Goal: Information Seeking & Learning: Compare options

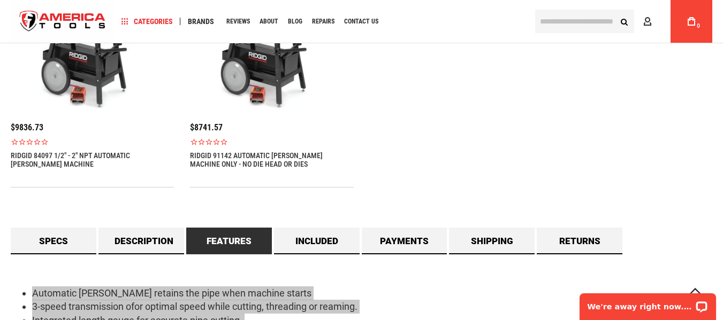
scroll to position [651, 0]
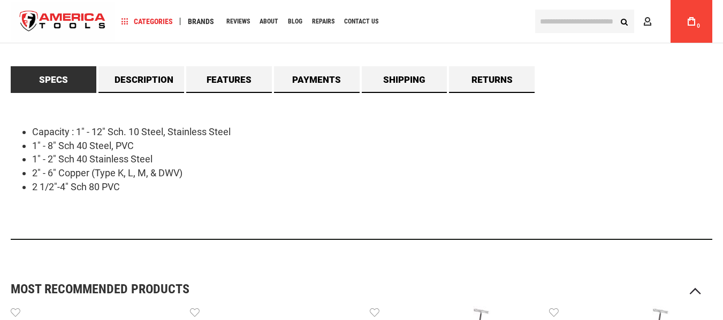
scroll to position [651, 0]
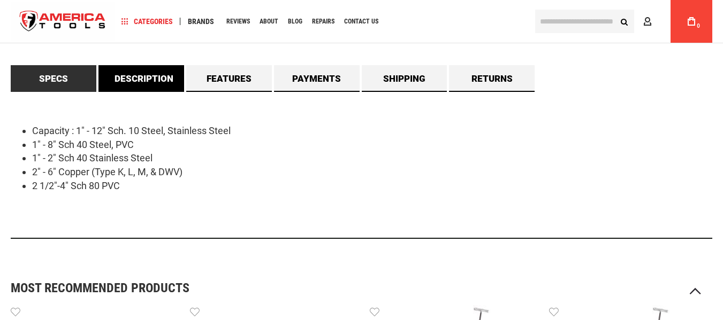
click at [151, 76] on link "Description" at bounding box center [141, 78] width 86 height 27
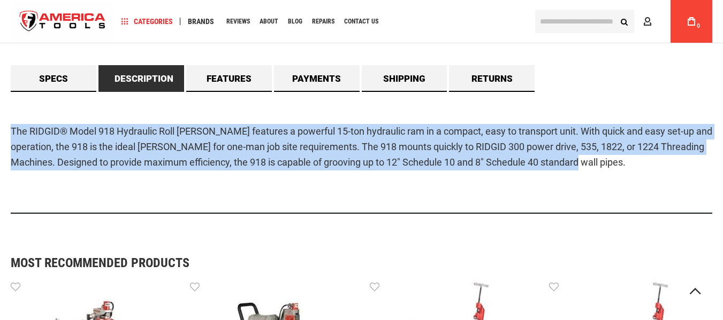
drag, startPoint x: 9, startPoint y: 132, endPoint x: 634, endPoint y: 172, distance: 626.5
click at [634, 172] on main "Skip to the end of the images gallery Skip to the beginning of the images galle…" at bounding box center [361, 79] width 723 height 1292
copy p "The RIDGID® Model 918 Hydraulic Roll [PERSON_NAME] features a powerful 15-ton h…"
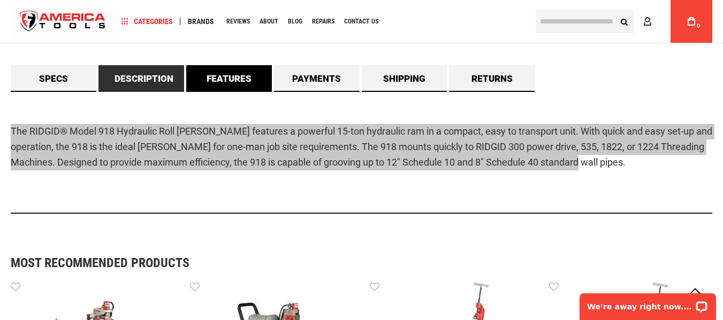
scroll to position [0, 0]
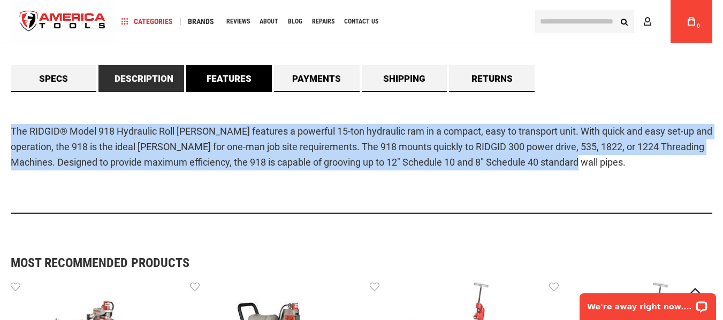
click at [245, 77] on link "Features" at bounding box center [229, 78] width 86 height 27
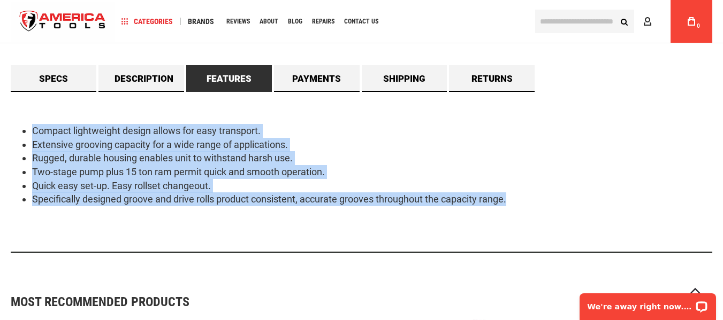
drag, startPoint x: 540, startPoint y: 202, endPoint x: 25, endPoint y: 123, distance: 520.5
click at [25, 123] on div "Compact lightweight design allows for easy transport. Extensive grooving capaci…" at bounding box center [361, 172] width 701 height 161
copy ul "Compact lightweight design allows for easy transport. Extensive grooving capaci…"
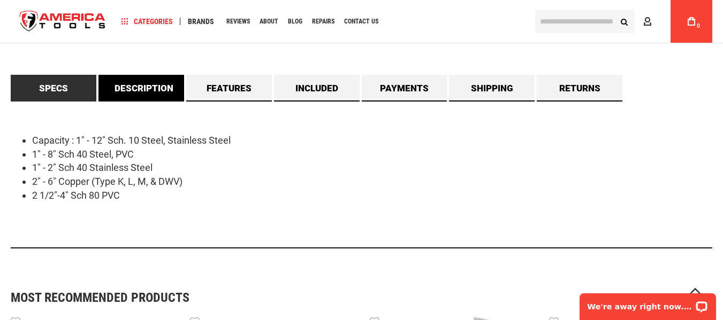
click at [147, 80] on link "Description" at bounding box center [141, 88] width 86 height 27
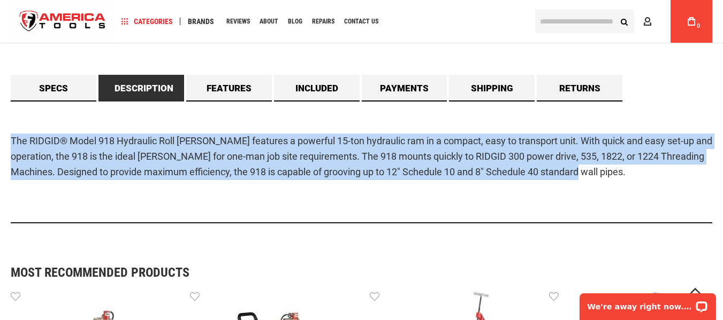
drag, startPoint x: 11, startPoint y: 138, endPoint x: 668, endPoint y: 182, distance: 658.8
click at [668, 182] on div "The RIDGID® Model 918 Hydraulic Roll [PERSON_NAME] features a powerful 15-ton h…" at bounding box center [361, 163] width 701 height 122
copy p "The RIDGID® Model 918 Hydraulic Roll [PERSON_NAME] features a powerful 15-ton h…"
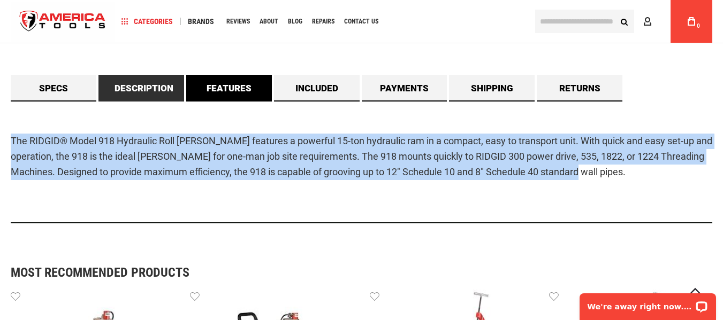
click at [222, 87] on link "Features" at bounding box center [229, 88] width 86 height 27
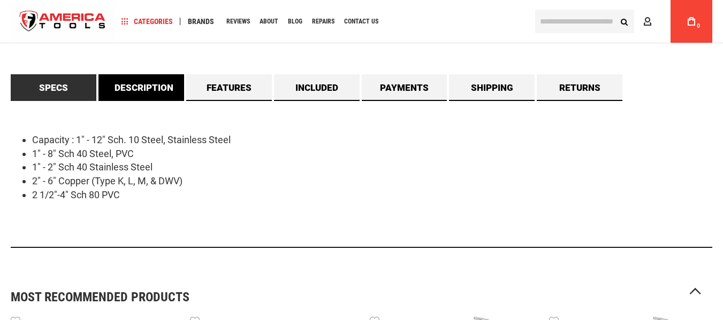
click at [166, 89] on link "Description" at bounding box center [141, 87] width 86 height 27
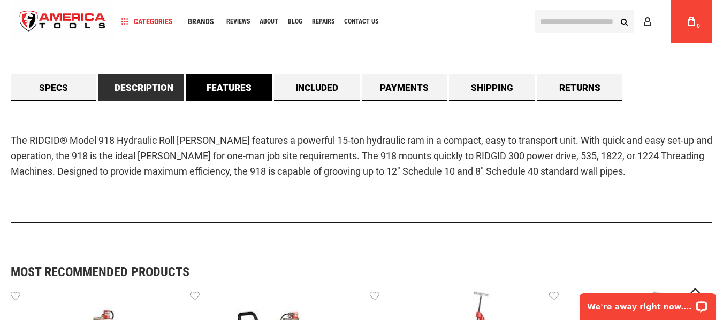
drag, startPoint x: 224, startPoint y: 87, endPoint x: 217, endPoint y: 90, distance: 7.7
click at [224, 87] on link "Features" at bounding box center [229, 87] width 86 height 27
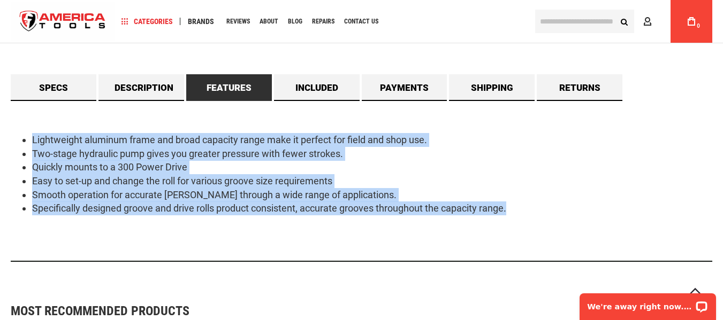
drag, startPoint x: 25, startPoint y: 132, endPoint x: 565, endPoint y: 217, distance: 546.4
click at [565, 217] on div "Lightweight aluminum frame and broad capacity range make it perfect for field a…" at bounding box center [361, 181] width 701 height 161
copy ul "Lightweight aluminum frame and broad capacity range make it perfect for field a…"
click at [310, 90] on link "Included" at bounding box center [317, 87] width 86 height 27
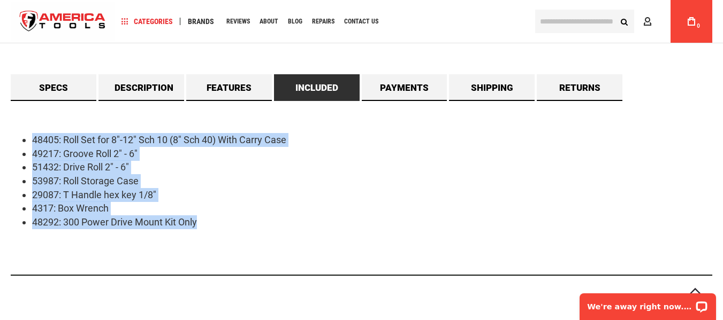
drag, startPoint x: 209, startPoint y: 221, endPoint x: 0, endPoint y: 127, distance: 228.6
click at [0, 127] on main "Skip to the end of the images gallery Skip to the beginning of the images galle…" at bounding box center [361, 234] width 723 height 1585
copy ul "48405: Roll Set for 8"-12" Sch 10 (8" Sch 40) With Carry Case 49217: Groove Rol…"
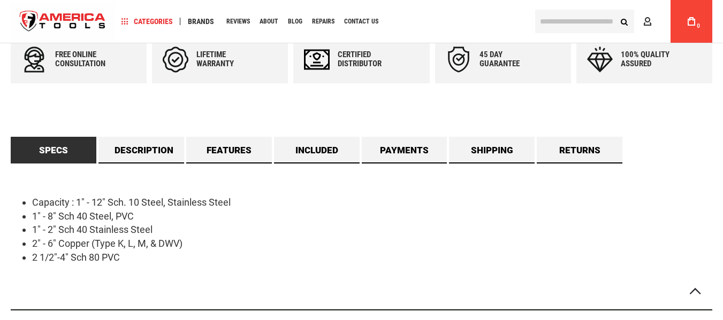
scroll to position [642, 0]
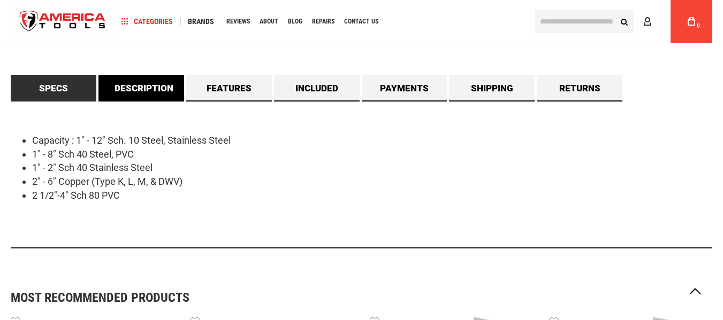
click at [133, 87] on link "Description" at bounding box center [141, 88] width 86 height 27
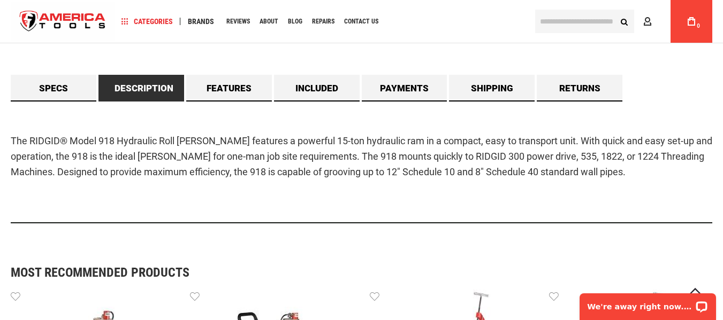
scroll to position [0, 0]
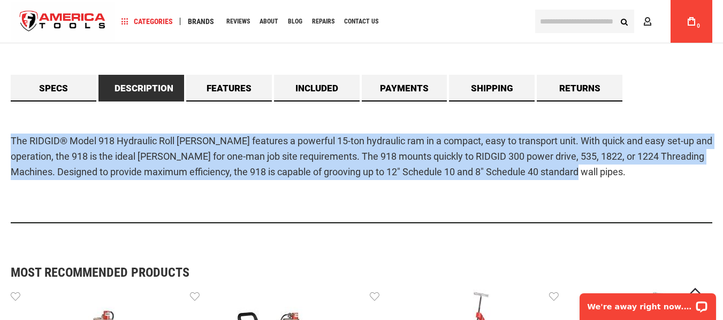
drag, startPoint x: 7, startPoint y: 136, endPoint x: 644, endPoint y: 178, distance: 637.8
click at [644, 178] on main "Skip to the end of the images gallery Skip to the beginning of the images galle…" at bounding box center [361, 209] width 723 height 1532
copy p "The RIDGID® Model 918 Hydraulic Roll [PERSON_NAME] features a powerful 15-ton h…"
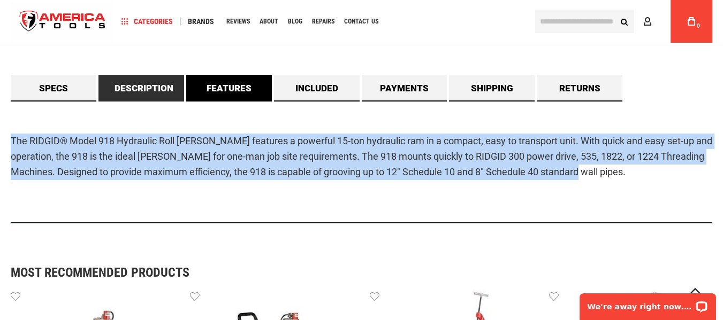
click at [239, 89] on link "Features" at bounding box center [229, 88] width 86 height 27
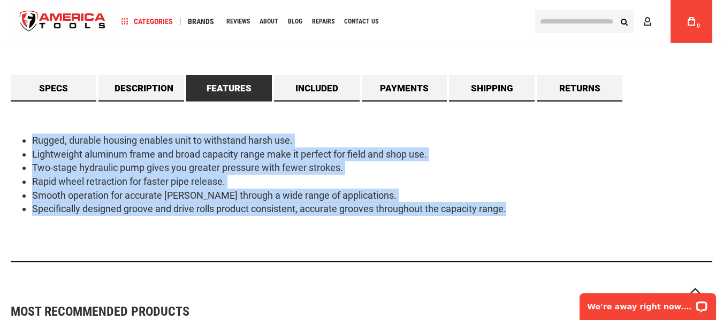
drag, startPoint x: 32, startPoint y: 132, endPoint x: 535, endPoint y: 209, distance: 509.2
click at [535, 209] on div "Rugged, durable housing enables unit to withstand harsh use. Lightweight alumin…" at bounding box center [361, 182] width 701 height 161
copy ul "Rugged, durable housing enables unit to withstand harsh use. Lightweight alumin…"
click at [307, 87] on link "Included" at bounding box center [317, 88] width 86 height 27
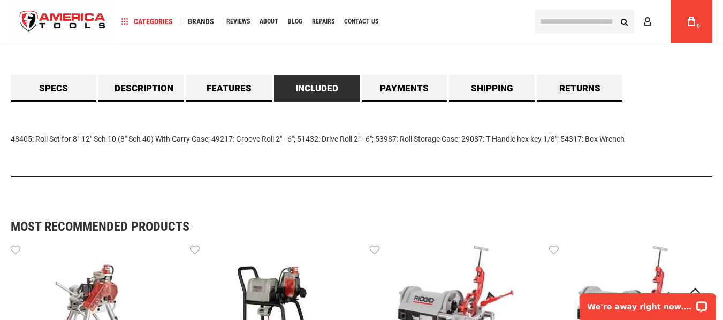
drag, startPoint x: 10, startPoint y: 135, endPoint x: 756, endPoint y: 165, distance: 746.7
copy div "48405: Roll Set for 8"-12" Sch 10 (8" Sch 40) With Carry Case; 49217: Groove Ro…"
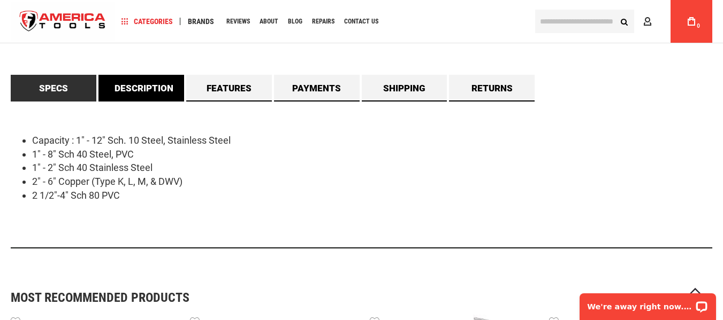
click at [142, 88] on link "Description" at bounding box center [141, 88] width 86 height 27
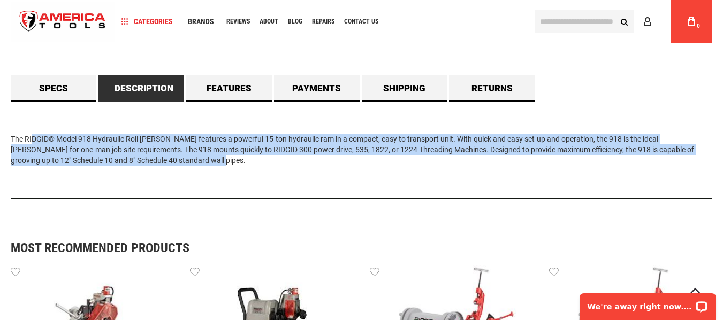
drag, startPoint x: 136, startPoint y: 163, endPoint x: 0, endPoint y: 130, distance: 139.7
click at [0, 130] on main "Skip to the end of the images gallery Skip to the beginning of the images galle…" at bounding box center [361, 196] width 723 height 1507
copy div "The RIDGID® Model 918 Hydraulic Roll [PERSON_NAME] features a powerful 15-ton h…"
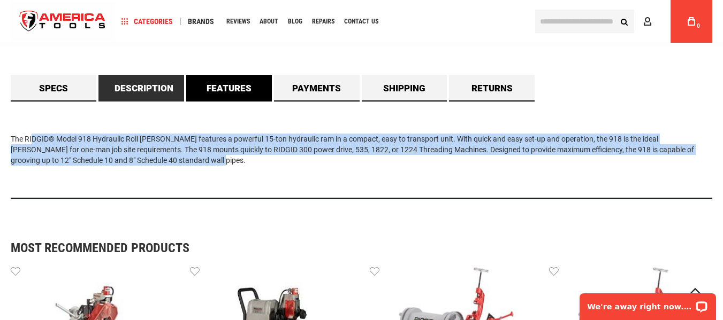
click at [212, 95] on link "Features" at bounding box center [229, 88] width 86 height 27
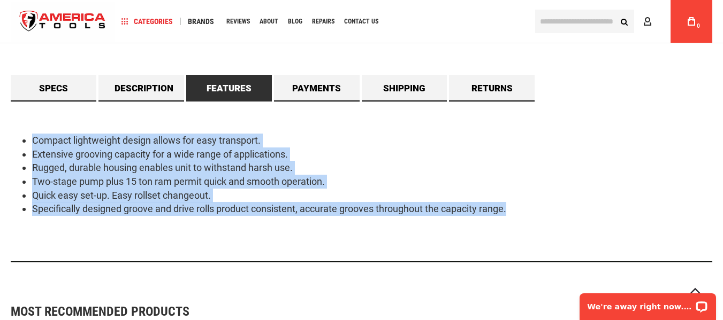
drag, startPoint x: 522, startPoint y: 211, endPoint x: 29, endPoint y: 134, distance: 498.5
click at [29, 134] on ul "Compact lightweight design allows for easy transport. Extensive grooving capaci…" at bounding box center [361, 175] width 701 height 82
copy ul "Compact lightweight design allows for easy transport. Extensive grooving capaci…"
click at [322, 88] on link "Payments" at bounding box center [317, 88] width 86 height 27
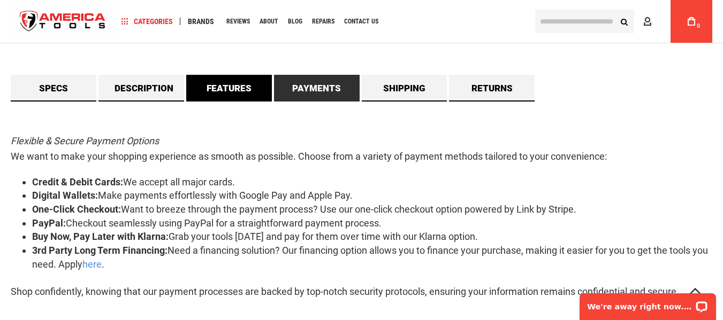
click at [252, 94] on link "Features" at bounding box center [229, 88] width 86 height 27
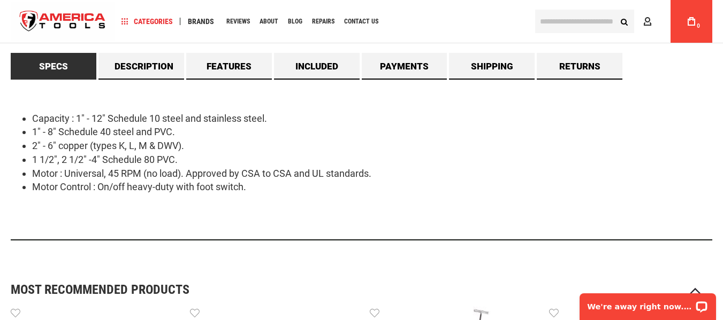
scroll to position [963, 0]
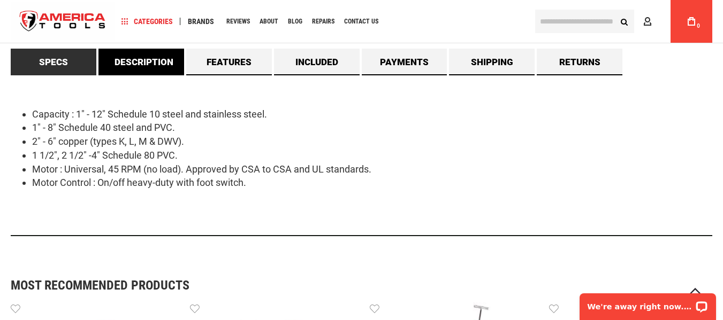
click at [142, 67] on link "Description" at bounding box center [141, 62] width 86 height 27
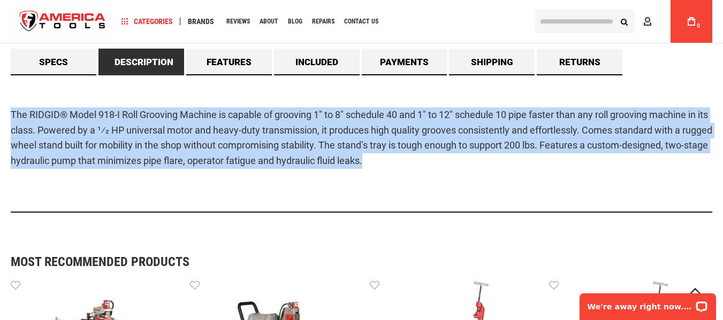
drag, startPoint x: 385, startPoint y: 160, endPoint x: 0, endPoint y: 118, distance: 387.3
click at [0, 118] on main "Skip to the end of the images gallery Skip to the beginning of the images galle…" at bounding box center [361, 43] width 723 height 1842
copy p "The RIDGID® Model 918-I Roll Grooving Machine is capable of grooving 1" to 8" s…"
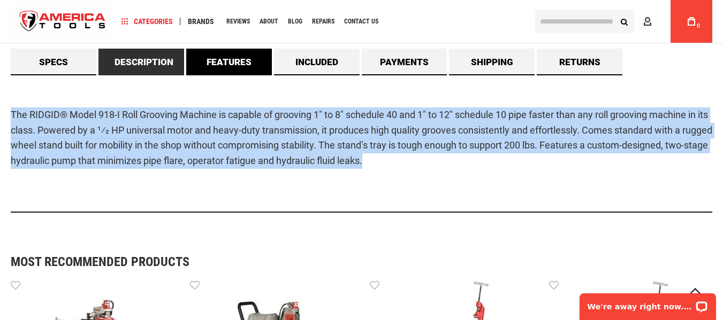
click at [231, 64] on link "Features" at bounding box center [229, 62] width 86 height 27
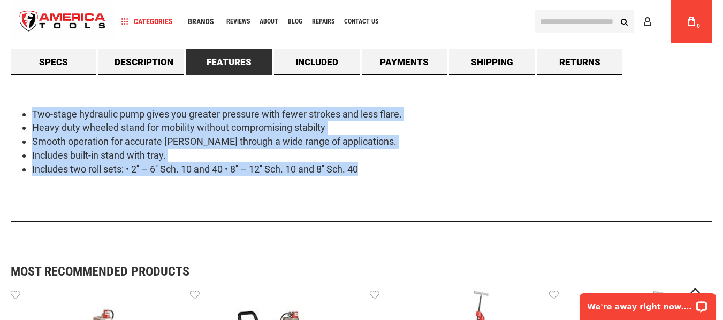
drag, startPoint x: 376, startPoint y: 178, endPoint x: 0, endPoint y: 112, distance: 381.8
click at [0, 112] on main "Skip to the end of the images gallery Skip to the beginning of the images galle…" at bounding box center [361, 48] width 723 height 1852
copy ul "Two-stage hydraulic pump gives you greater pressure with fewer strokes and less…"
click at [308, 56] on link "Included" at bounding box center [317, 62] width 86 height 27
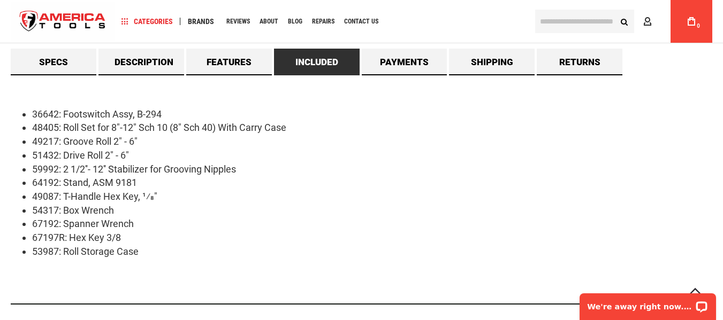
drag, startPoint x: 154, startPoint y: 253, endPoint x: 0, endPoint y: 74, distance: 236.3
click at [0, 74] on main "Skip to the end of the images gallery Skip to the beginning of the images galle…" at bounding box center [361, 89] width 723 height 1935
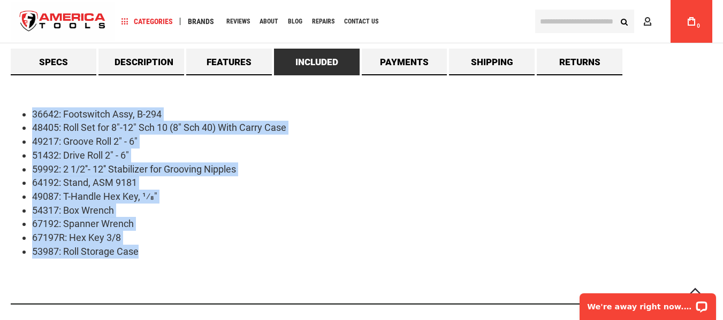
click at [28, 109] on ul "36642: Footswitch Assy, B-294 48405: Roll Set for 8"-12" Sch 10 (8" Sch 40) Wit…" at bounding box center [361, 183] width 701 height 151
copy ul "36642: Footswitch Assy, B-294 48405: Roll Set for 8"-12" Sch 10 (8" Sch 40) Wit…"
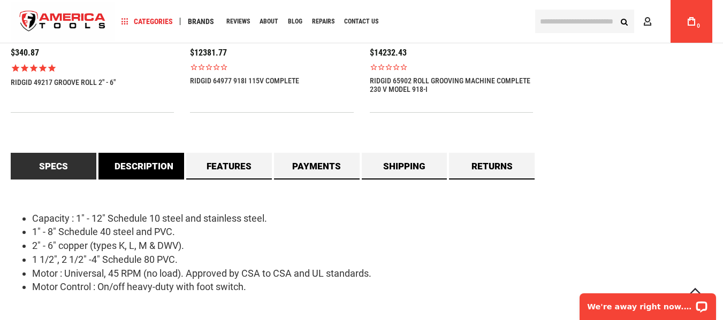
click at [132, 166] on link "Description" at bounding box center [141, 166] width 86 height 27
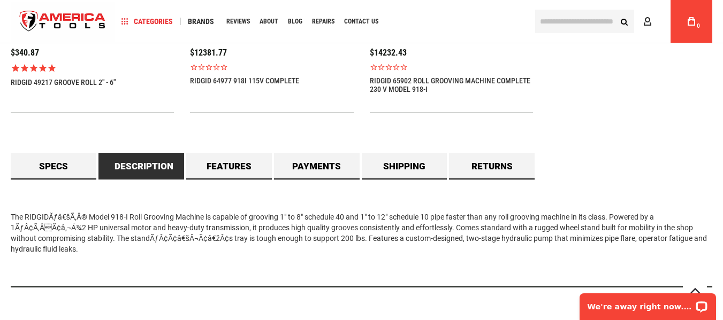
drag, startPoint x: 86, startPoint y: 252, endPoint x: 0, endPoint y: 212, distance: 94.5
click at [0, 212] on main "Skip to the end of the images gallery Skip to the beginning of the images galle…" at bounding box center [361, 124] width 723 height 1811
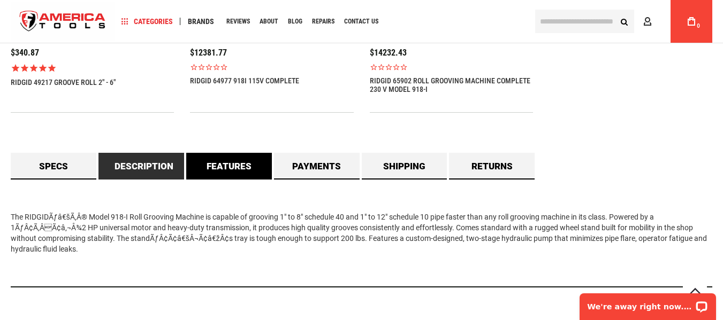
copy div "The RIDGIDÃƒâ€šÃ‚Â® Model 918-I Roll Grooving Machine is capable of grooving 1"…"
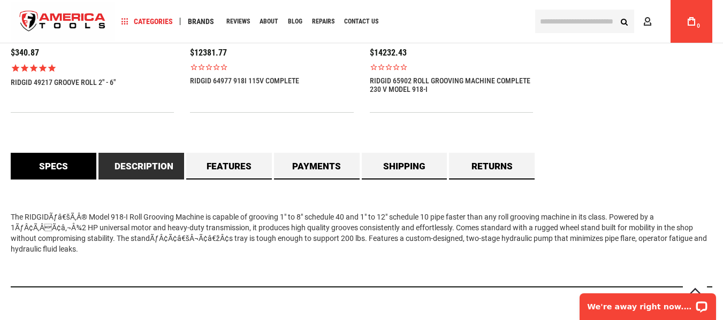
click at [75, 158] on link "Specs" at bounding box center [54, 166] width 86 height 27
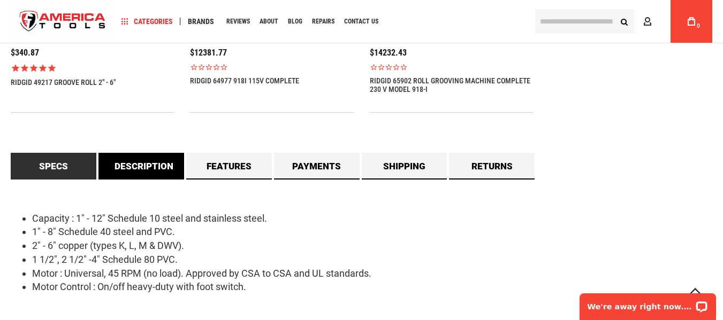
click at [121, 164] on link "Description" at bounding box center [141, 166] width 86 height 27
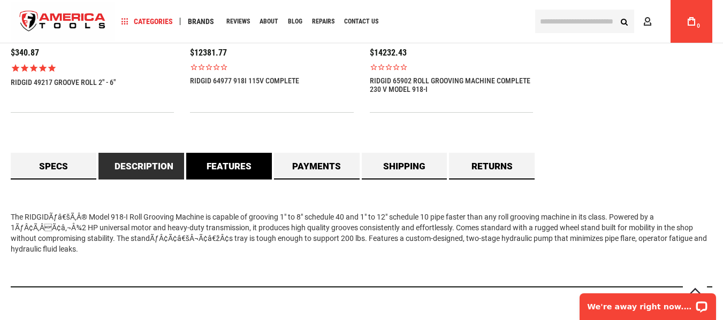
click at [222, 173] on link "Features" at bounding box center [229, 166] width 86 height 27
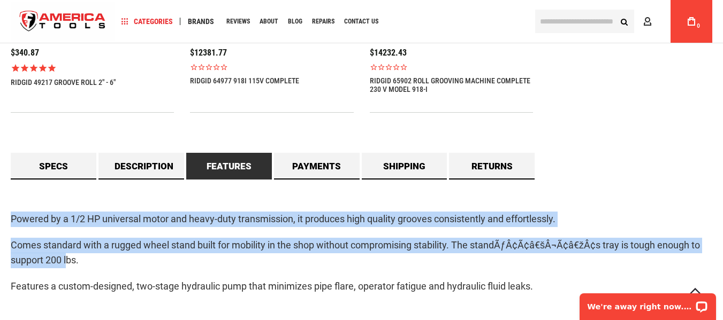
drag, startPoint x: 13, startPoint y: 222, endPoint x: 70, endPoint y: 263, distance: 70.1
click at [70, 263] on main "Skip to the end of the images gallery Skip to the beginning of the images galle…" at bounding box center [361, 150] width 723 height 1862
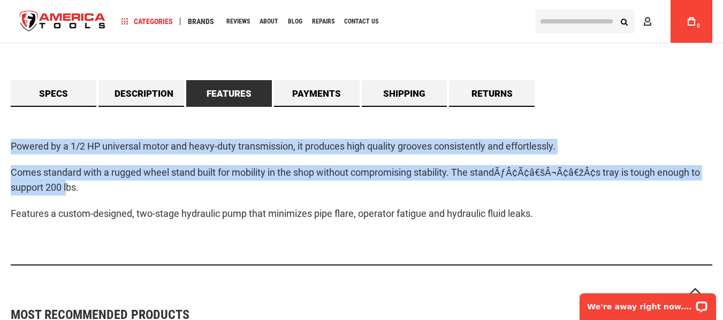
scroll to position [1079, 0]
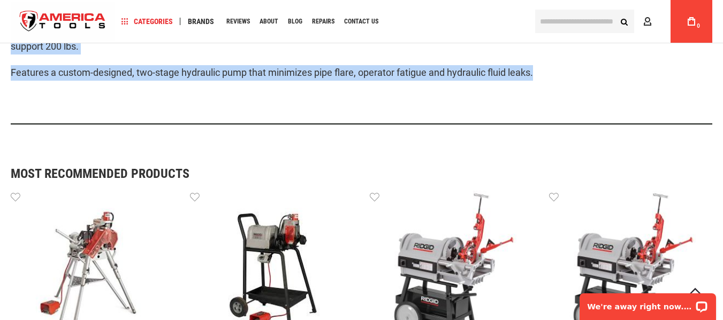
click at [560, 74] on p "Features a custom-designed, two-stage hydraulic pump that minimizes pipe flare,…" at bounding box center [361, 73] width 701 height 16
copy div "Powered by a 1/2 HP universal motor and heavy-duty transmission, it produces hi…"
click at [281, 103] on div "Powered by a 1/2 HP universal motor and heavy-duty transmission, it produces hi…" at bounding box center [361, 45] width 701 height 159
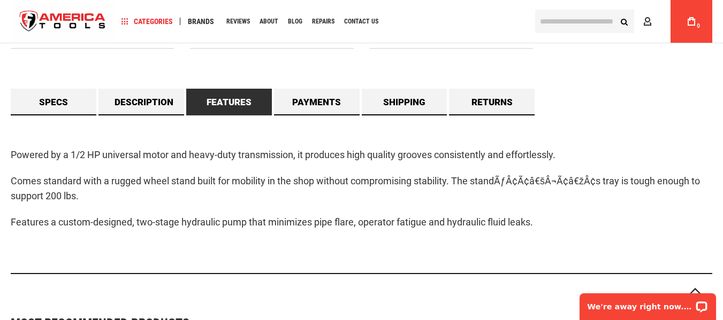
scroll to position [865, 0]
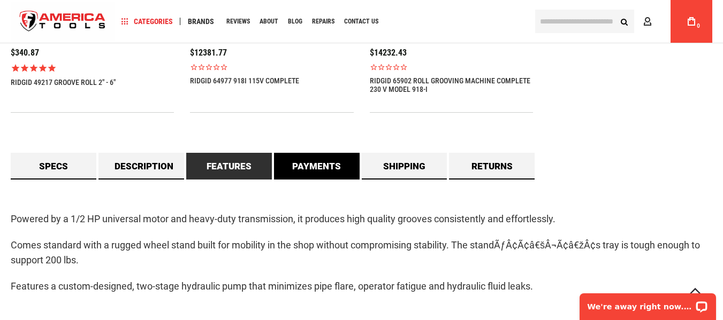
click at [307, 167] on link "Payments" at bounding box center [317, 166] width 86 height 27
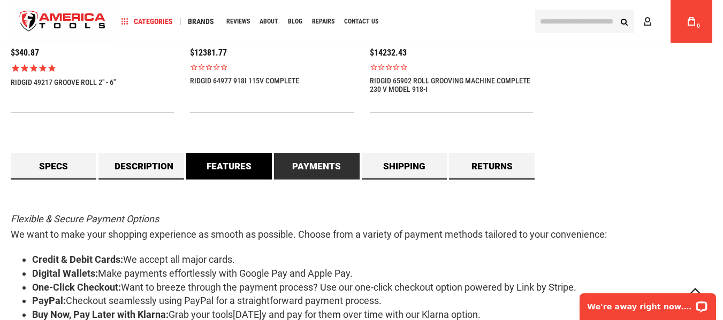
click at [259, 169] on link "Features" at bounding box center [229, 166] width 86 height 27
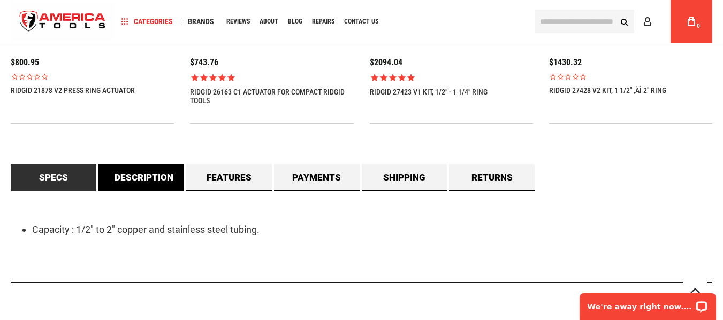
click at [163, 178] on link "Description" at bounding box center [141, 177] width 86 height 27
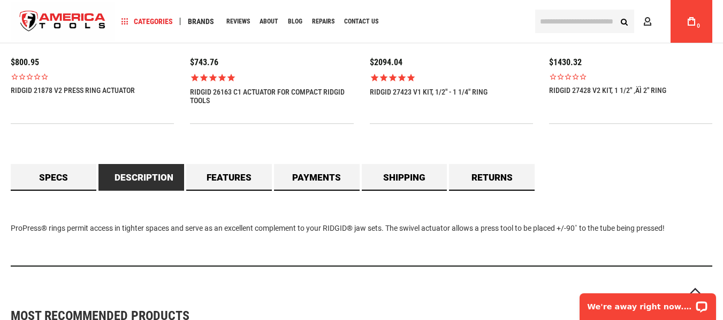
drag, startPoint x: 10, startPoint y: 229, endPoint x: 713, endPoint y: 205, distance: 703.7
click at [705, 239] on main "Skip to the end of the images gallery Skip to the beginning of the images galle…" at bounding box center [361, 168] width 723 height 1879
copy div "ProPress® rings permit access in tighter spaces and serve as an excellent compl…"
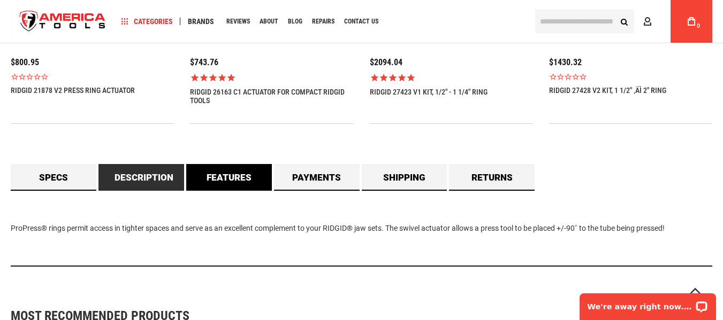
drag, startPoint x: 222, startPoint y: 175, endPoint x: 206, endPoint y: 186, distance: 19.6
click at [222, 175] on link "Features" at bounding box center [229, 177] width 86 height 27
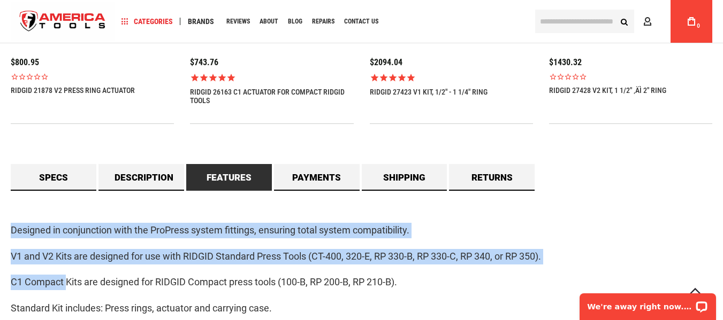
drag, startPoint x: 10, startPoint y: 230, endPoint x: 66, endPoint y: 280, distance: 75.4
click at [66, 280] on main "Skip to the end of the images gallery Skip to the beginning of the images galle…" at bounding box center [361, 215] width 723 height 1972
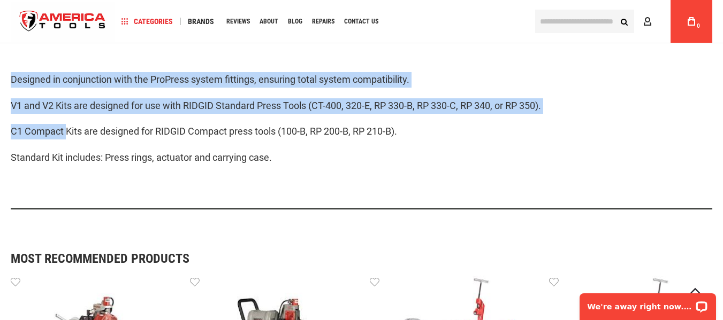
scroll to position [1016, 0]
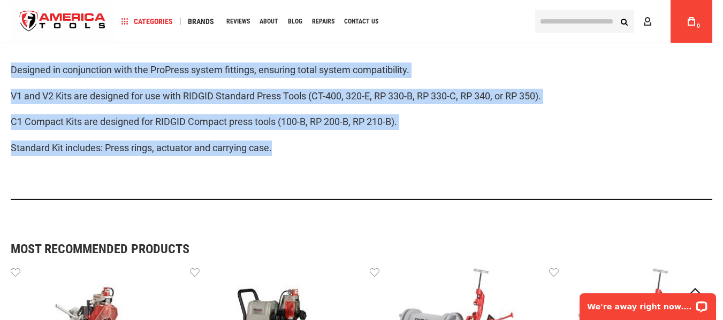
click at [279, 149] on p "Standard Kit includes: Press rings, actuator and carrying case." at bounding box center [361, 149] width 701 height 16
copy div "Designed in conjunction with the ProPress system fittings, ensuring total syste…"
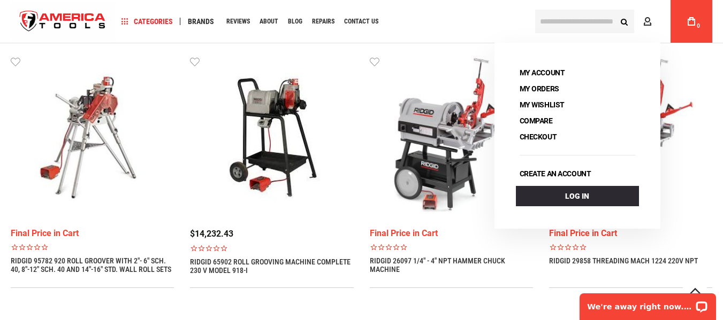
scroll to position [1230, 0]
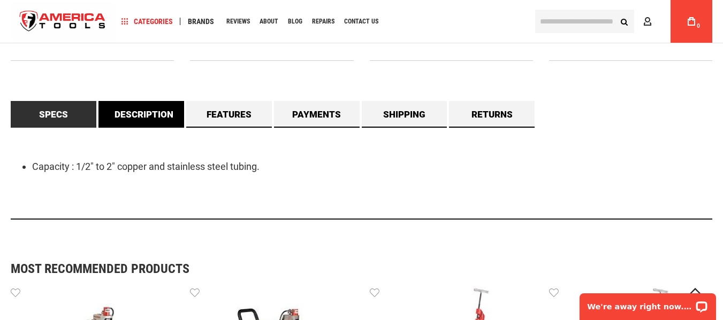
drag, startPoint x: 160, startPoint y: 108, endPoint x: 157, endPoint y: 112, distance: 5.5
click at [160, 107] on link "Description" at bounding box center [141, 114] width 86 height 27
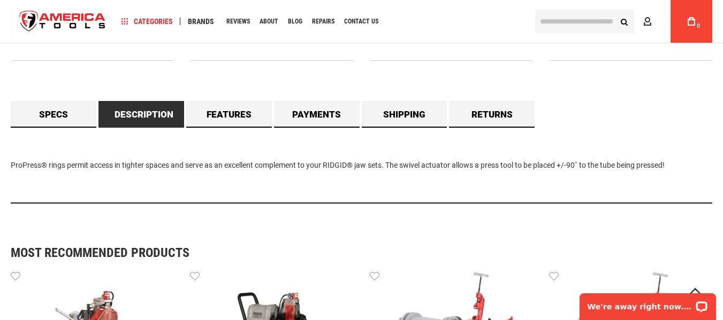
drag, startPoint x: 7, startPoint y: 164, endPoint x: 719, endPoint y: 212, distance: 713.0
click at [719, 212] on main "Skip to the end of the images gallery Skip to the beginning of the images galle…" at bounding box center [361, 1] width 723 height 1670
copy div "ProPress® rings permit access in tighter spaces and serve as an excellent compl…"
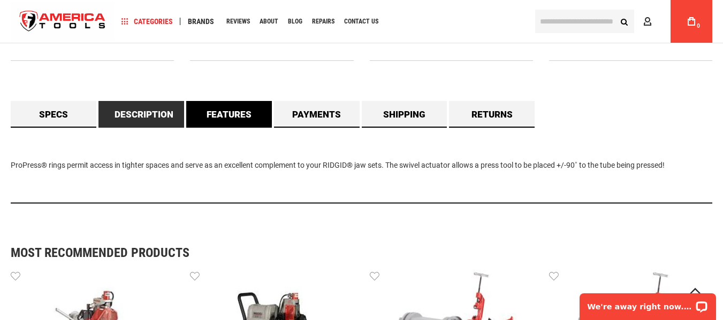
click at [233, 114] on link "Features" at bounding box center [229, 114] width 86 height 27
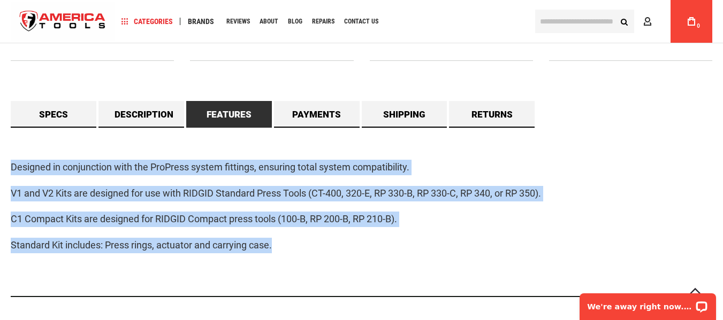
drag, startPoint x: 280, startPoint y: 248, endPoint x: 4, endPoint y: 148, distance: 293.5
click at [4, 148] on main "Skip to the end of the images gallery Skip to the beginning of the images galle…" at bounding box center [361, 108] width 723 height 1884
copy div "Designed in conjunction with the ProPress system fittings, ensuring total syste…"
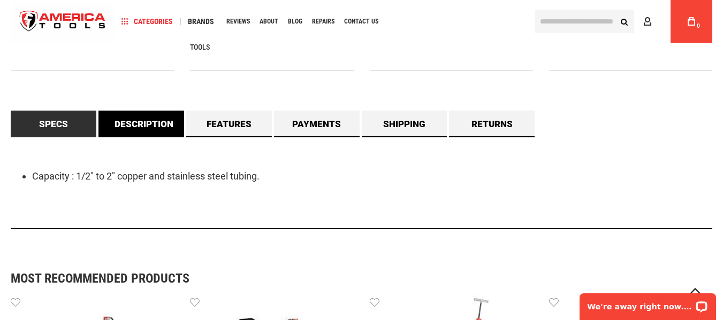
click at [166, 124] on link "Description" at bounding box center [141, 124] width 86 height 27
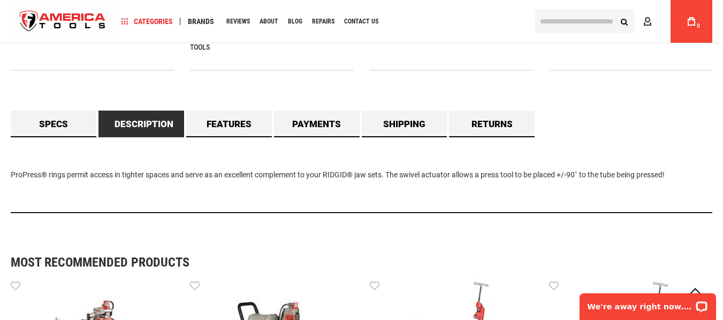
drag, startPoint x: 10, startPoint y: 173, endPoint x: 687, endPoint y: 198, distance: 677.6
click at [687, 198] on main "Skip to the end of the images gallery Skip to the beginning of the images galle…" at bounding box center [361, 70] width 723 height 1791
copy div "ProPress® rings permit access in tighter spaces and serve as an excellent compl…"
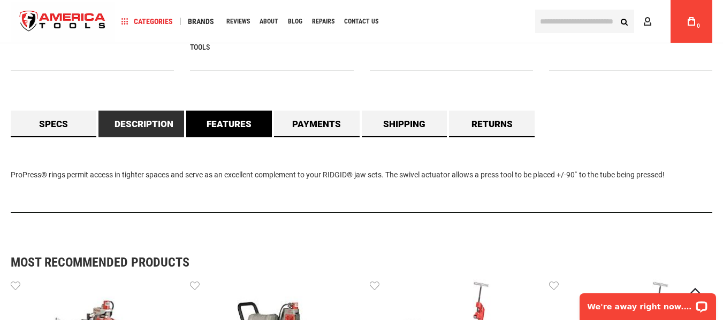
click at [221, 123] on link "Features" at bounding box center [229, 124] width 86 height 27
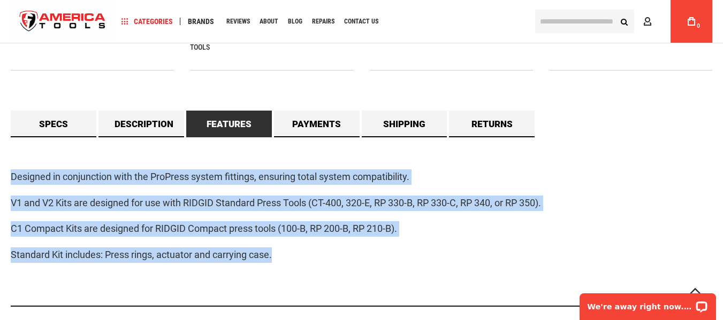
drag, startPoint x: 290, startPoint y: 257, endPoint x: 1, endPoint y: 163, distance: 304.3
click at [1, 163] on main "Skip to the end of the images gallery Skip to the beginning of the images galle…" at bounding box center [361, 117] width 723 height 1884
copy div "Designed in conjunction with the ProPress system fittings, ensuring total syste…"
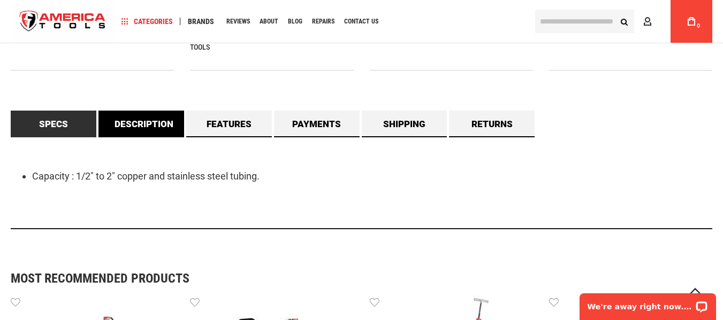
click at [140, 125] on link "Description" at bounding box center [141, 124] width 86 height 27
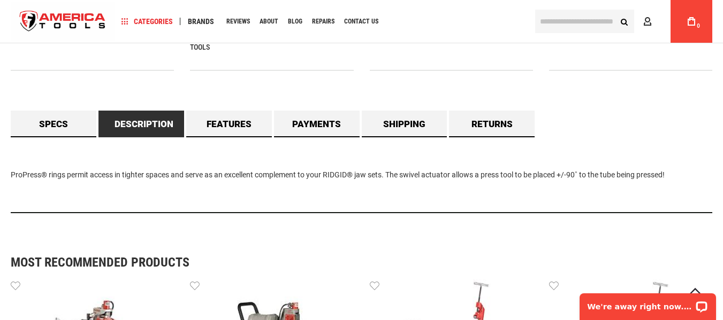
drag, startPoint x: 8, startPoint y: 173, endPoint x: 715, endPoint y: 216, distance: 707.8
click at [715, 216] on main "Skip to the end of the images gallery Skip to the beginning of the images galle…" at bounding box center [361, 10] width 723 height 1670
copy div "ProPress® rings permit access in tighter spaces and serve as an excellent compl…"
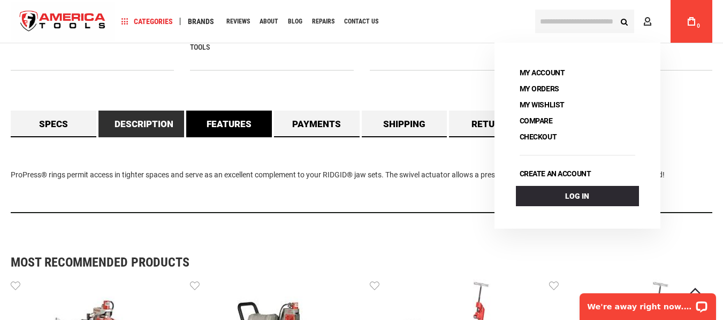
click at [233, 127] on link "Features" at bounding box center [229, 124] width 86 height 27
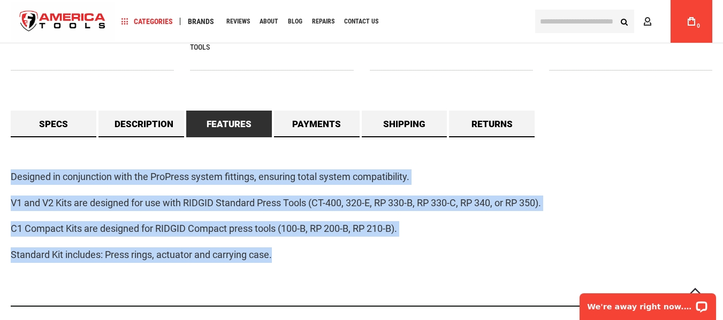
drag, startPoint x: 9, startPoint y: 172, endPoint x: 318, endPoint y: 259, distance: 320.8
click at [318, 259] on main "Skip to the end of the images gallery Skip to the beginning of the images galle…" at bounding box center [361, 56] width 723 height 1763
copy div "Designed in conjunction with the ProPress system fittings, ensuring total syste…"
